Goal: Task Accomplishment & Management: Manage account settings

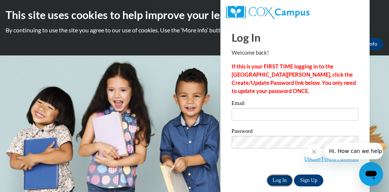
click at [281, 179] on input "Log In" at bounding box center [280, 181] width 26 height 12
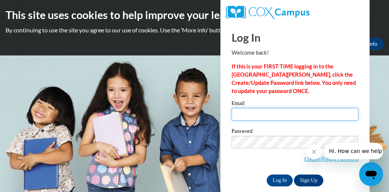
click at [290, 119] on input "Email" at bounding box center [295, 114] width 127 height 13
type input "[EMAIL_ADDRESS][DOMAIN_NAME]"
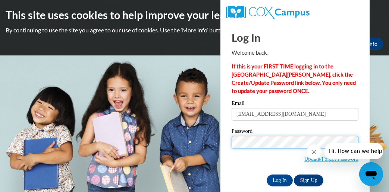
click at [267, 175] on input "Log In" at bounding box center [280, 181] width 26 height 12
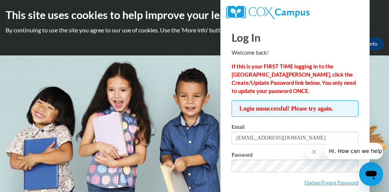
scroll to position [34, 0]
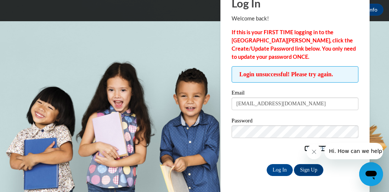
click at [304, 147] on link "Update/Forgot Password" at bounding box center [331, 149] width 54 height 6
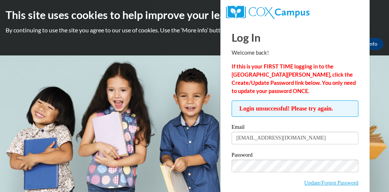
click at [293, 132] on input "[EMAIL_ADDRESS][DOMAIN_NAME]" at bounding box center [295, 138] width 127 height 13
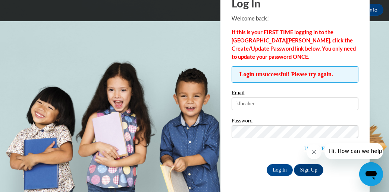
type input "[EMAIL_ADDRESS][DOMAIN_NAME]"
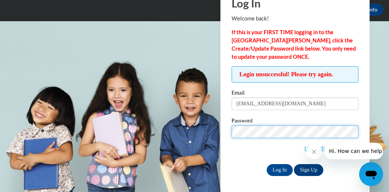
click at [267, 164] on input "Log In" at bounding box center [280, 170] width 26 height 12
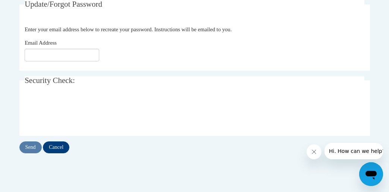
scroll to position [149, 0]
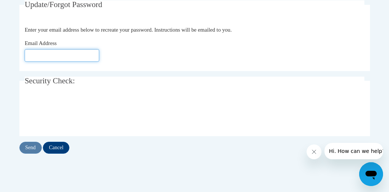
click at [74, 57] on input "Email Address" at bounding box center [62, 55] width 75 height 13
type input "klbeaher1s@semo.edu"
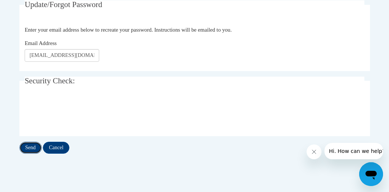
click at [31, 145] on input "Send" at bounding box center [30, 148] width 22 height 12
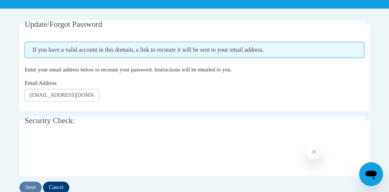
scroll to position [129, 0]
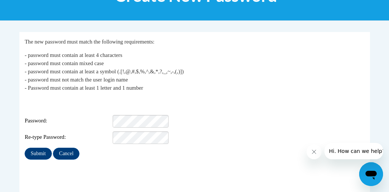
scroll to position [118, 0]
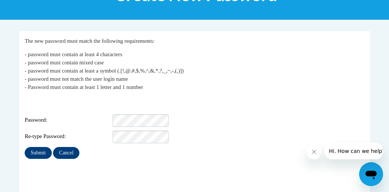
click at [121, 107] on div "Login: [EMAIL_ADDRESS][DOMAIN_NAME] Password: Re-type Password:" at bounding box center [195, 120] width 340 height 47
click at [48, 148] on input "Submit" at bounding box center [38, 153] width 27 height 12
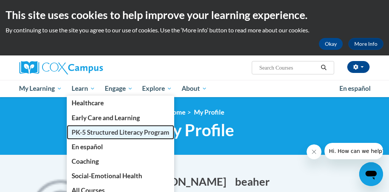
click at [91, 131] on span "PK-5 Structured Literacy Program" at bounding box center [121, 133] width 98 height 8
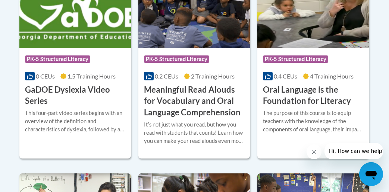
scroll to position [559, 0]
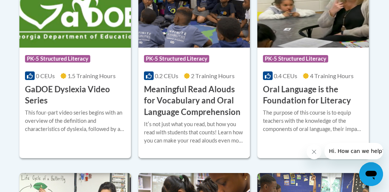
click at [169, 58] on span "PK-5 Structured Literacy" at bounding box center [176, 58] width 65 height 7
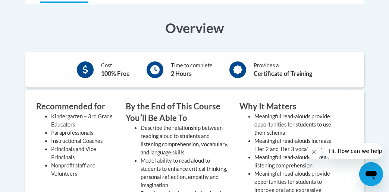
scroll to position [257, 0]
